Goal: Information Seeking & Learning: Learn about a topic

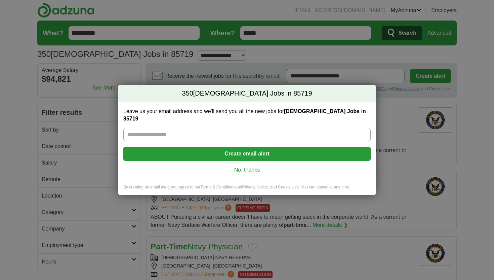
click at [255, 166] on link "No, thanks" at bounding box center [247, 169] width 237 height 7
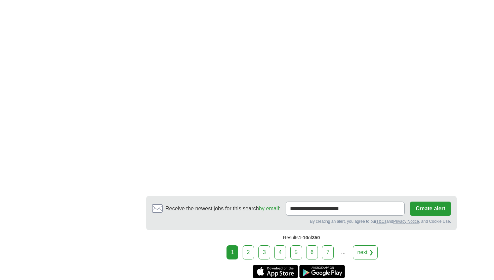
scroll to position [1111, 0]
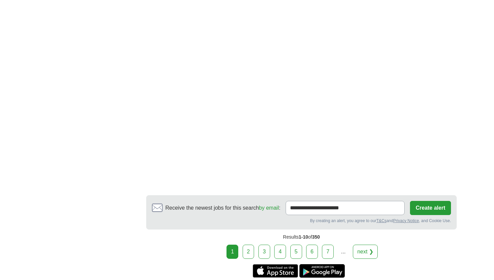
click at [250, 254] on link "2" at bounding box center [249, 252] width 12 height 14
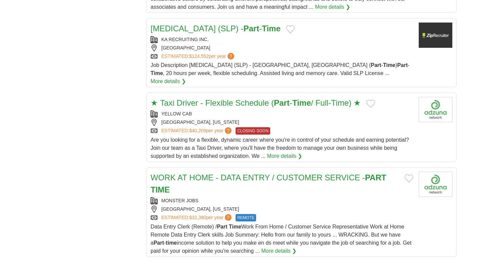
scroll to position [677, 0]
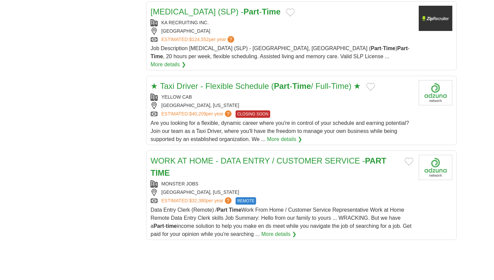
click at [259, 157] on link "WORK AT HOME - DATA ENTRY / CUSTOMER SERVICE - PART TIME" at bounding box center [269, 166] width 236 height 21
click at [303, 156] on link "WORK AT HOME - DATA ENTRY / CUSTOMER SERVICE - PART TIME" at bounding box center [269, 166] width 236 height 21
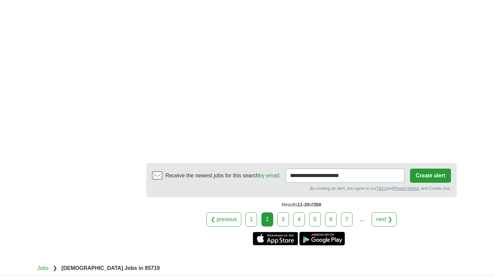
scroll to position [1186, 0]
click at [280, 212] on link "3" at bounding box center [284, 219] width 12 height 14
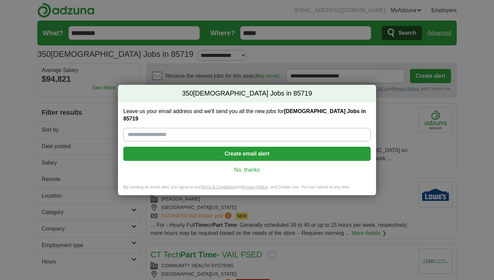
click at [254, 166] on link "No, thanks" at bounding box center [247, 169] width 237 height 7
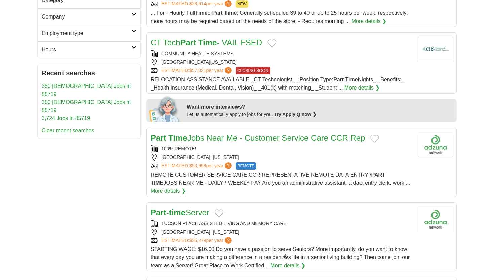
scroll to position [244, 0]
